Goal: Task Accomplishment & Management: Use online tool/utility

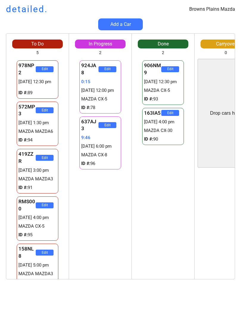
click at [103, 10] on div "Browns Plains Mazda detailed." at bounding box center [120, 9] width 241 height 12
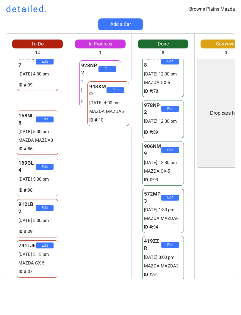
scroll to position [358, 0]
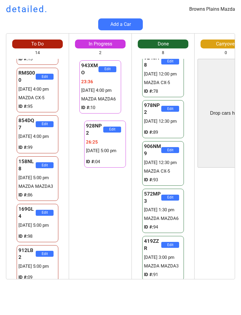
click at [116, 212] on div "943XMO Edit 23:36 25/08 4:00 pm MAZDA MAZDA6 ID #: 10 928NP2 Edit 26:28 25/08 5…" at bounding box center [100, 169] width 62 height 220
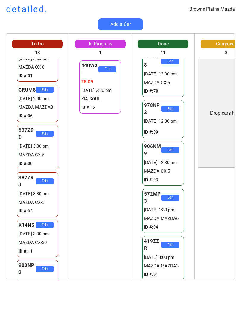
scroll to position [18, 0]
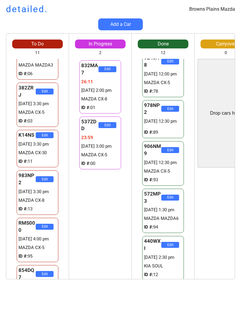
click at [125, 185] on div "832MA7 Edit 26:11 25/08 2:00 pm MAZDA CX-8 ID #: 01 537ZDD Edit 23:59 25/08 3:0…" at bounding box center [100, 169] width 62 height 220
click at [108, 203] on div "832MA7 Edit 26:14 25/08 2:00 pm MAZDA CX-8 ID #: 01 537ZDD Edit 24:02 25/08 3:0…" at bounding box center [100, 169] width 62 height 220
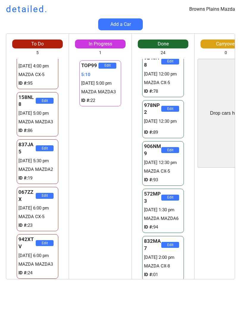
scroll to position [15, 0]
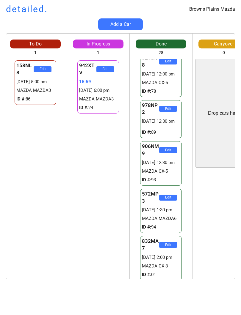
scroll to position [0, 3]
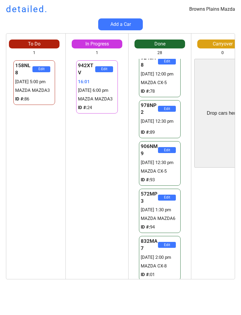
click at [103, 166] on div "942XTV Edit 16:01 [DATE] 6:00 pm MAZDA MAZDA3 ID #: 24 067ZZX Edit 42:12 [DATE]…" at bounding box center [97, 169] width 62 height 220
click at [94, 166] on div "942XTV Edit 16:02 25/08 6:00 pm MAZDA MAZDA3 ID #: 24 067ZZX Edit 42:13 25/08 6…" at bounding box center [97, 169] width 62 height 220
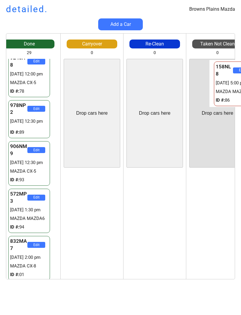
scroll to position [0, 148]
